Goal: Download file/media

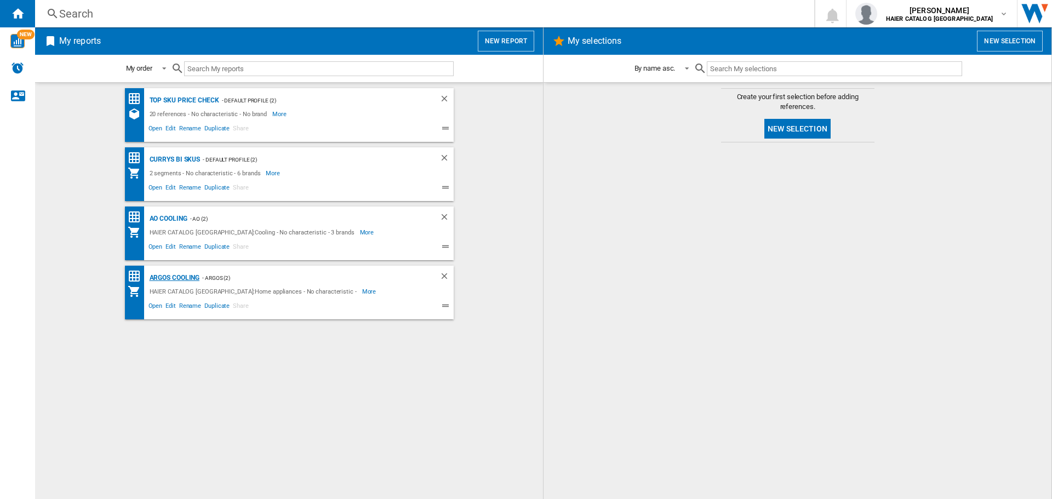
click at [181, 279] on div "Argos Cooling" at bounding box center [173, 278] width 53 height 14
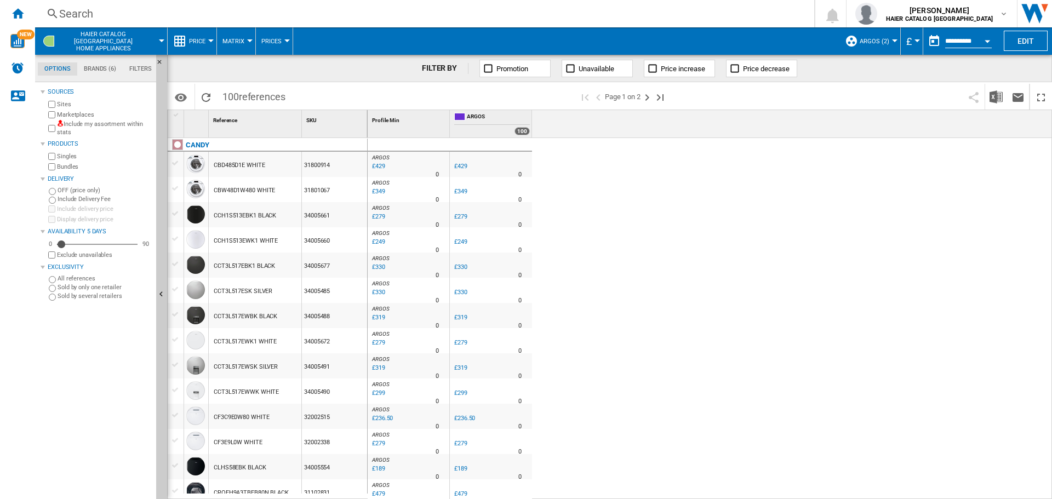
click at [195, 39] on span "Price" at bounding box center [197, 41] width 16 height 7
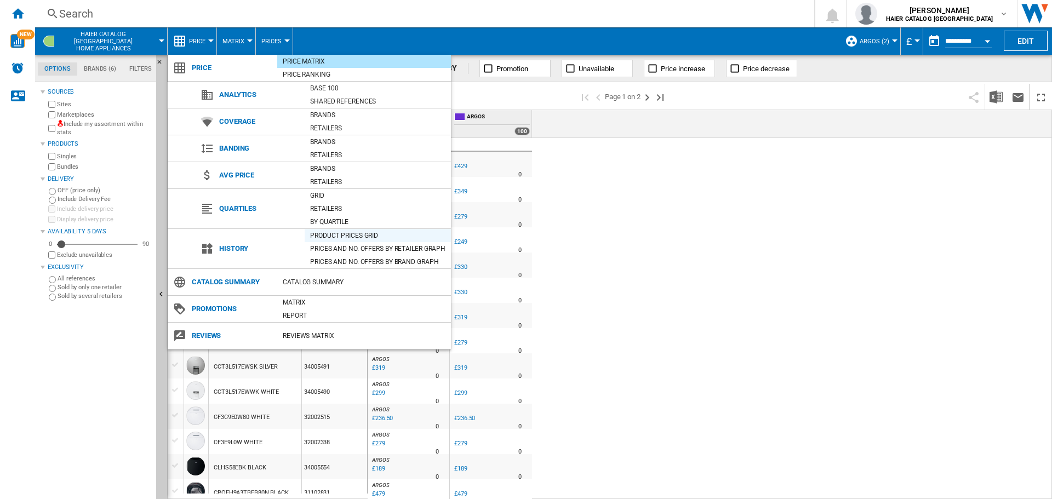
click at [358, 236] on div "Product prices grid" at bounding box center [378, 235] width 146 height 11
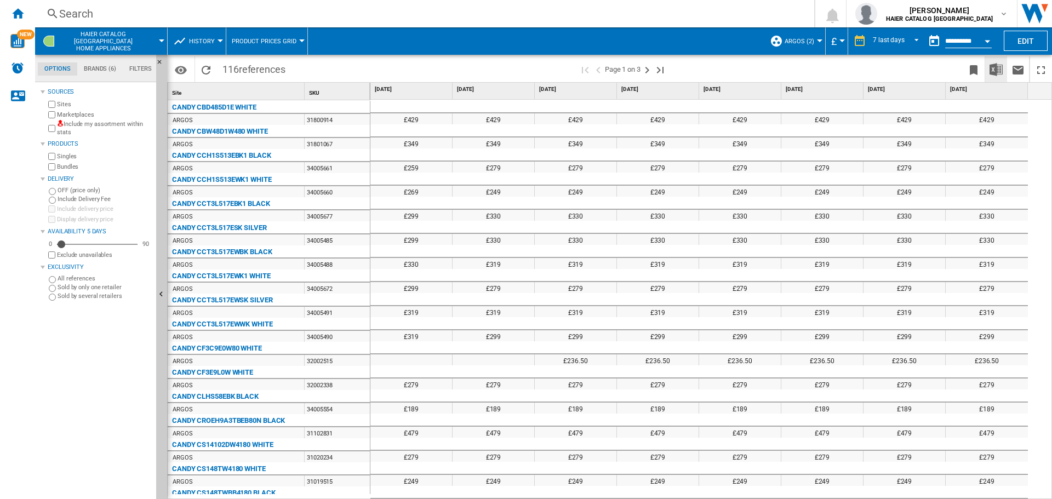
click at [998, 71] on img "Download in Excel" at bounding box center [996, 69] width 13 height 13
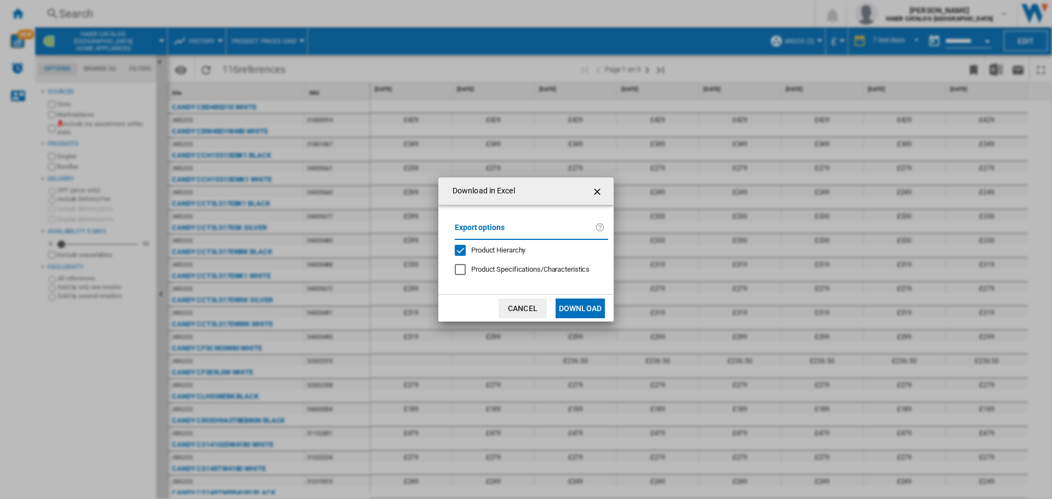
click at [562, 303] on button "Download" at bounding box center [580, 309] width 49 height 20
